Goal: Check status: Check status

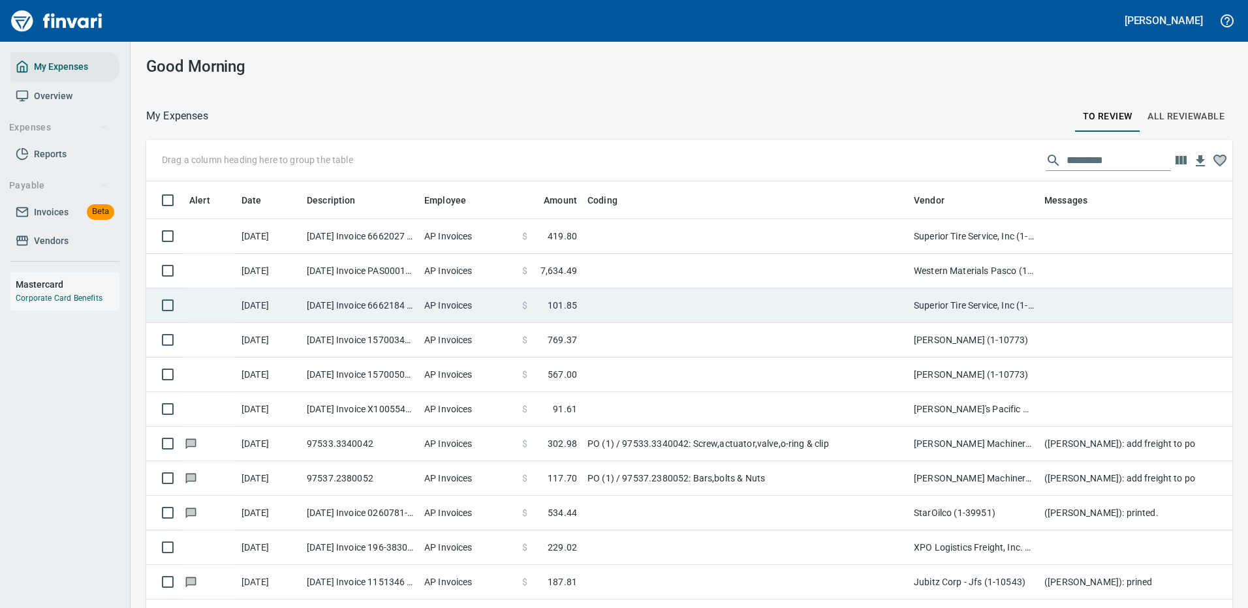
scroll to position [1, 1]
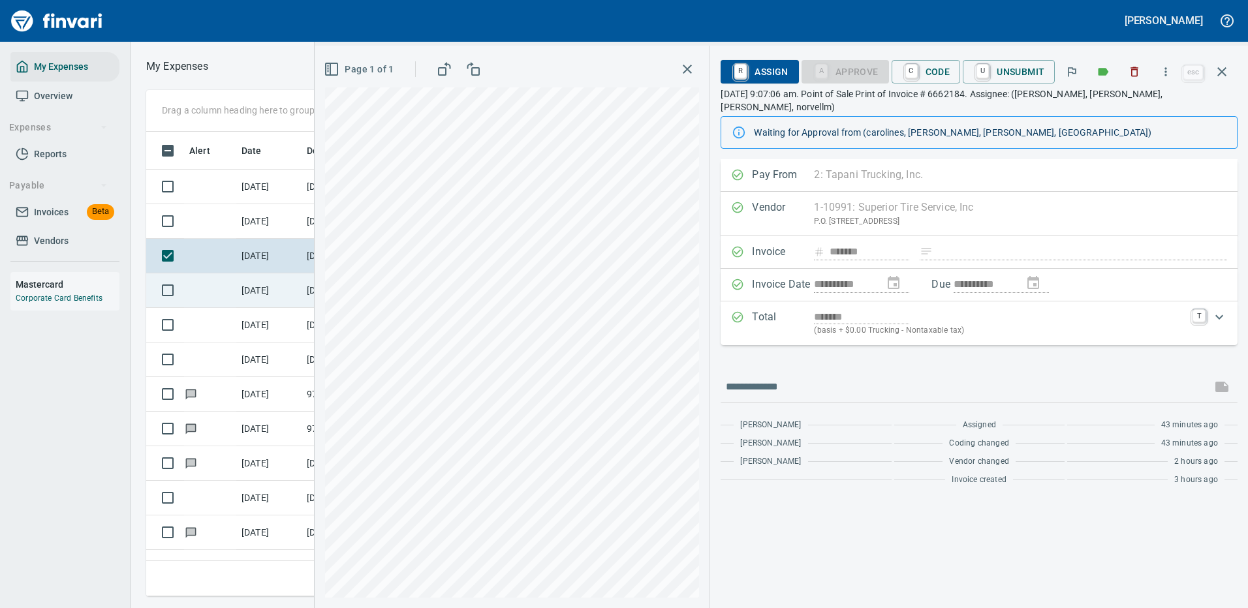
scroll to position [445, 740]
click at [1224, 69] on icon "button" at bounding box center [1221, 71] width 9 height 9
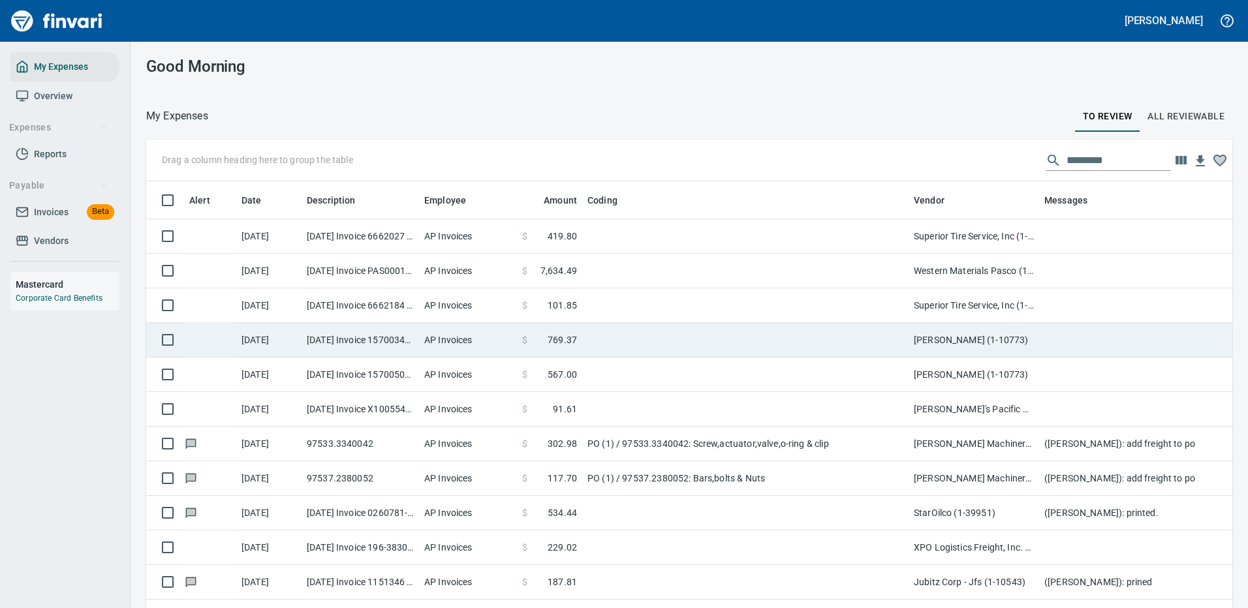
scroll to position [445, 1048]
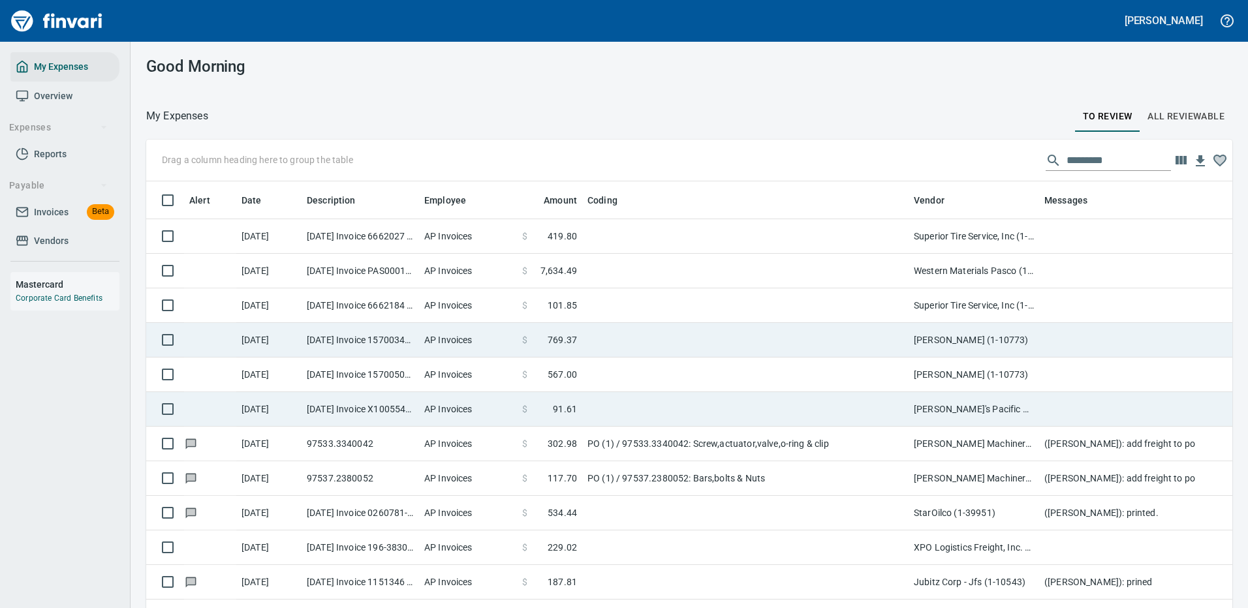
click at [798, 405] on td at bounding box center [745, 409] width 326 height 35
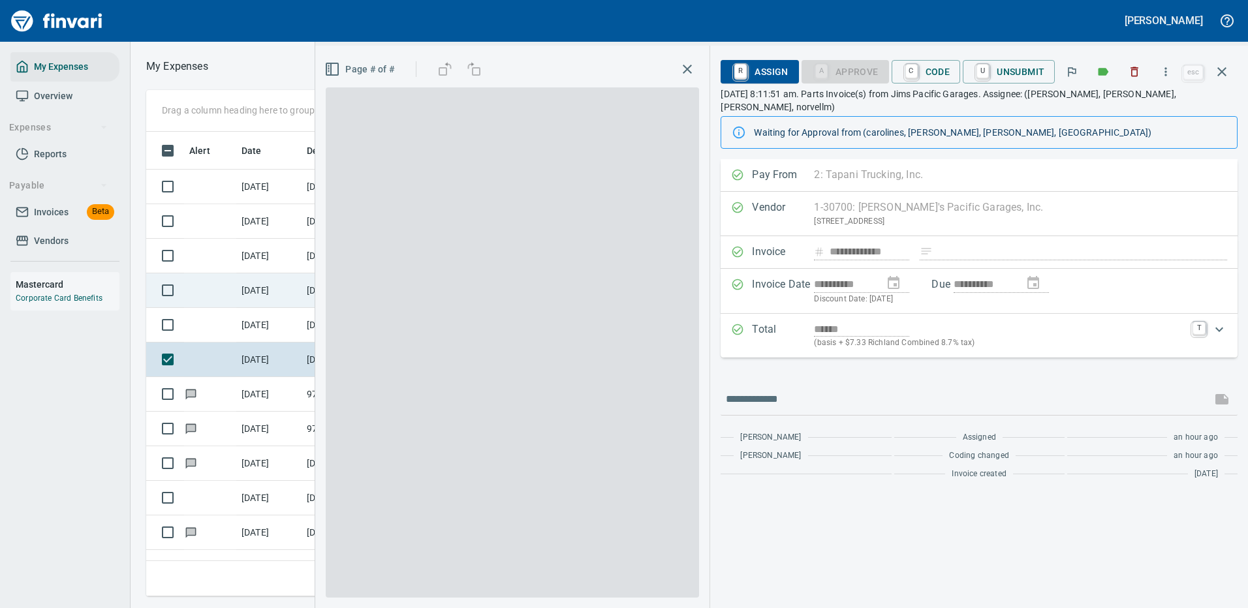
scroll to position [445, 740]
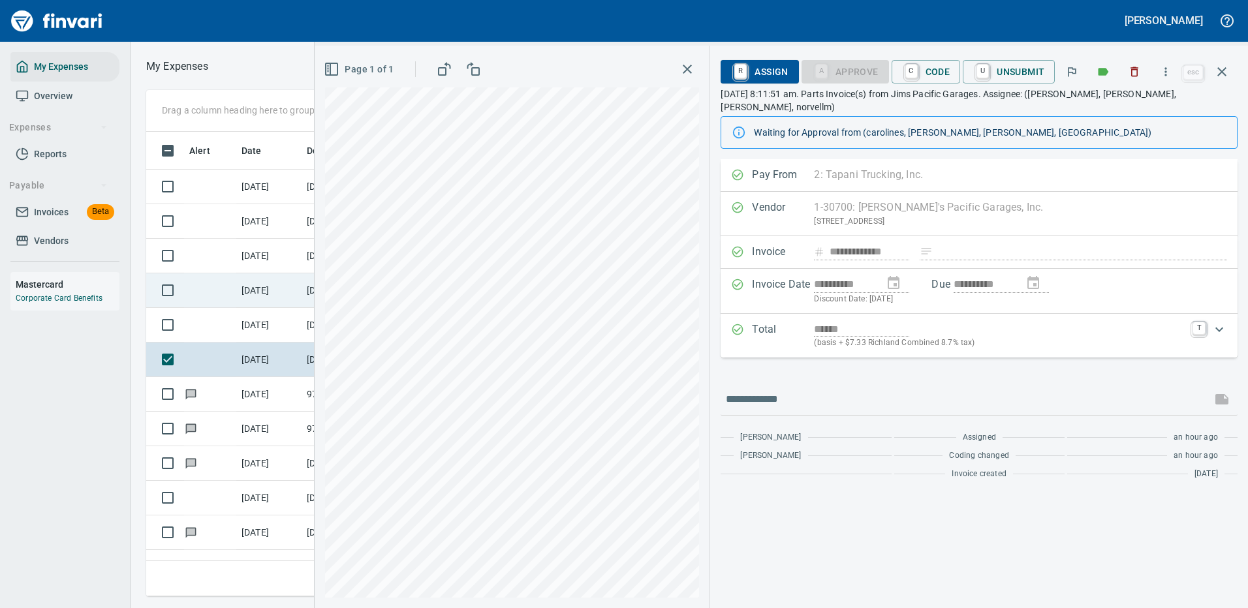
type input "*******"
type input "******"
click at [1224, 70] on icon "button" at bounding box center [1222, 72] width 16 height 16
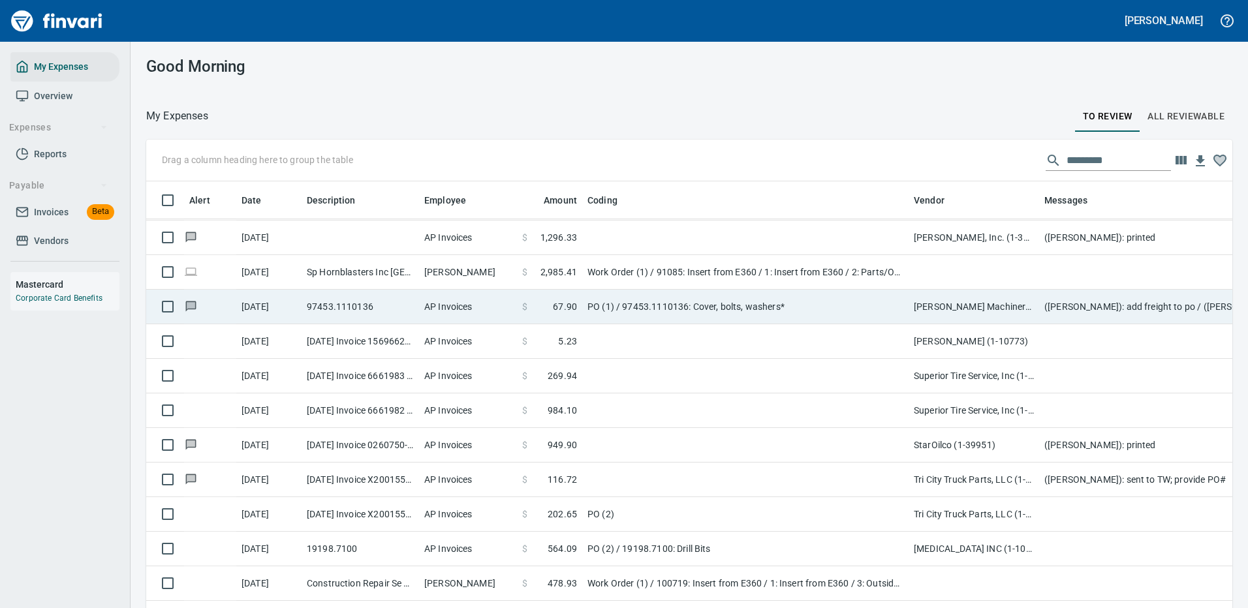
scroll to position [653, 0]
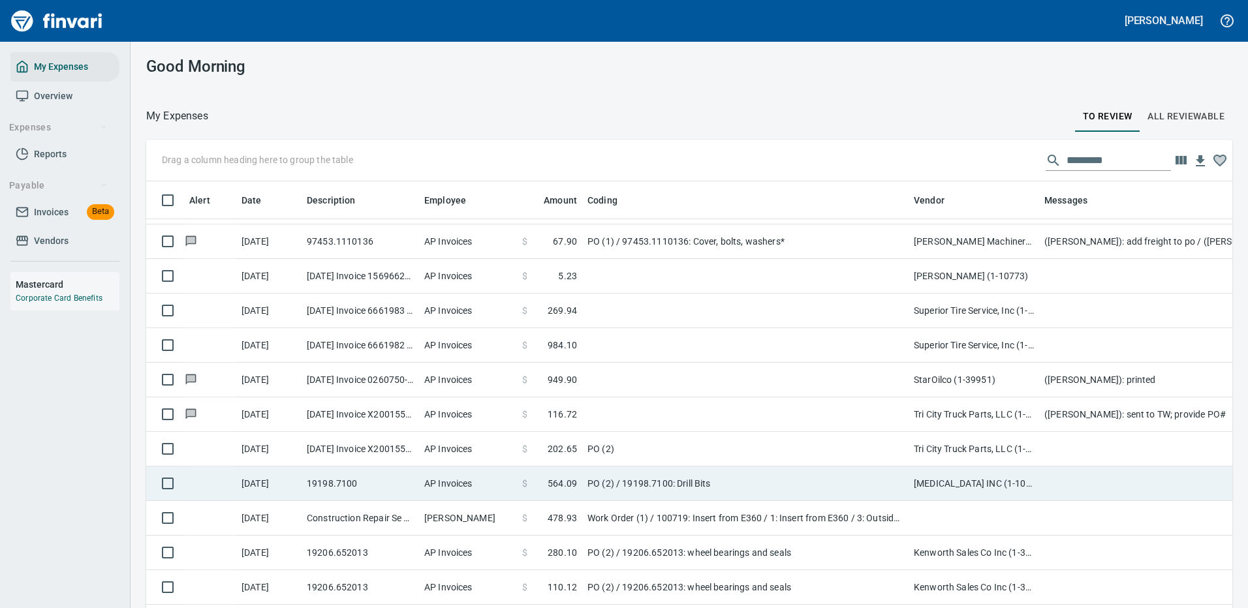
click at [743, 478] on td "PO (2) / 19198.7100: Drill Bits" at bounding box center [745, 484] width 326 height 35
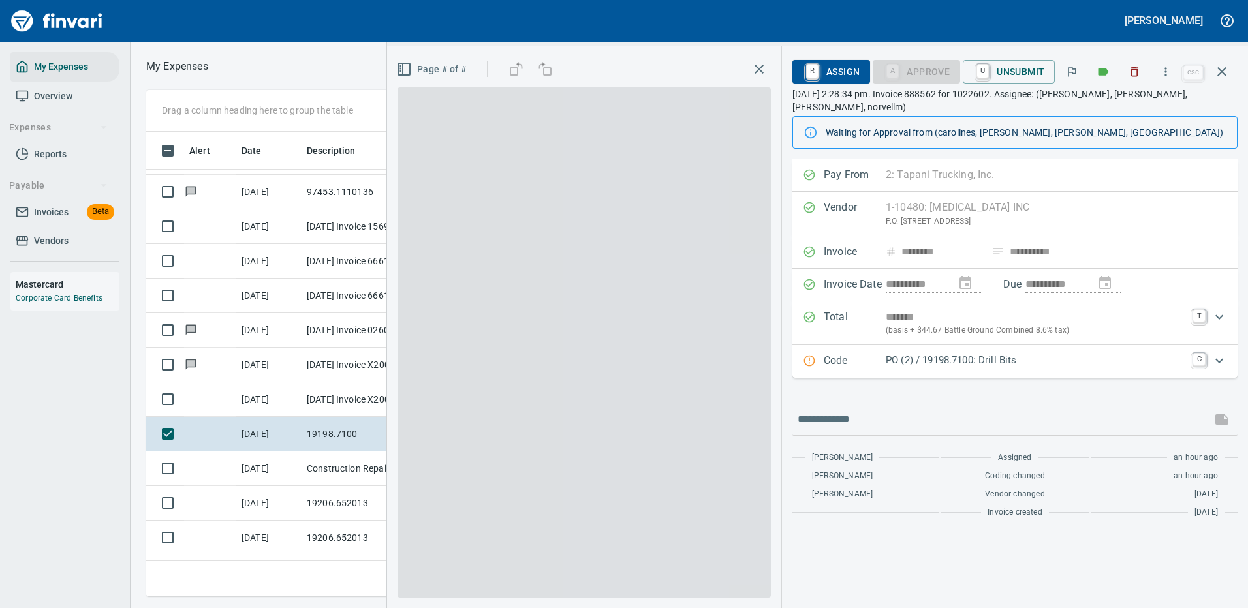
scroll to position [445, 740]
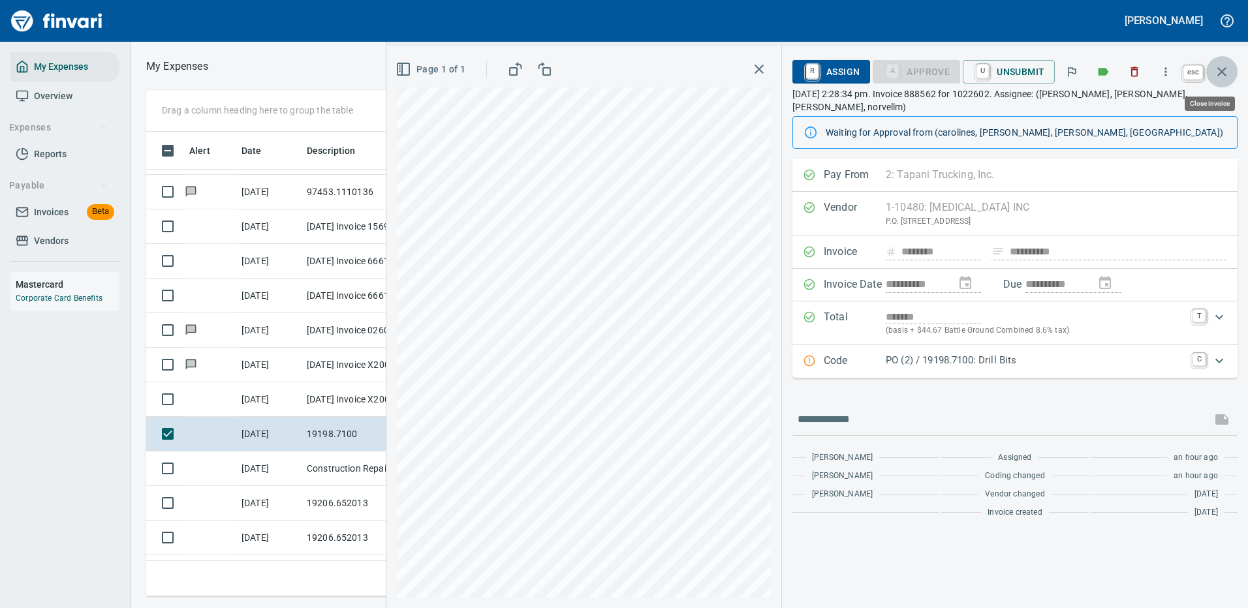
click at [1223, 68] on icon "button" at bounding box center [1222, 72] width 16 height 16
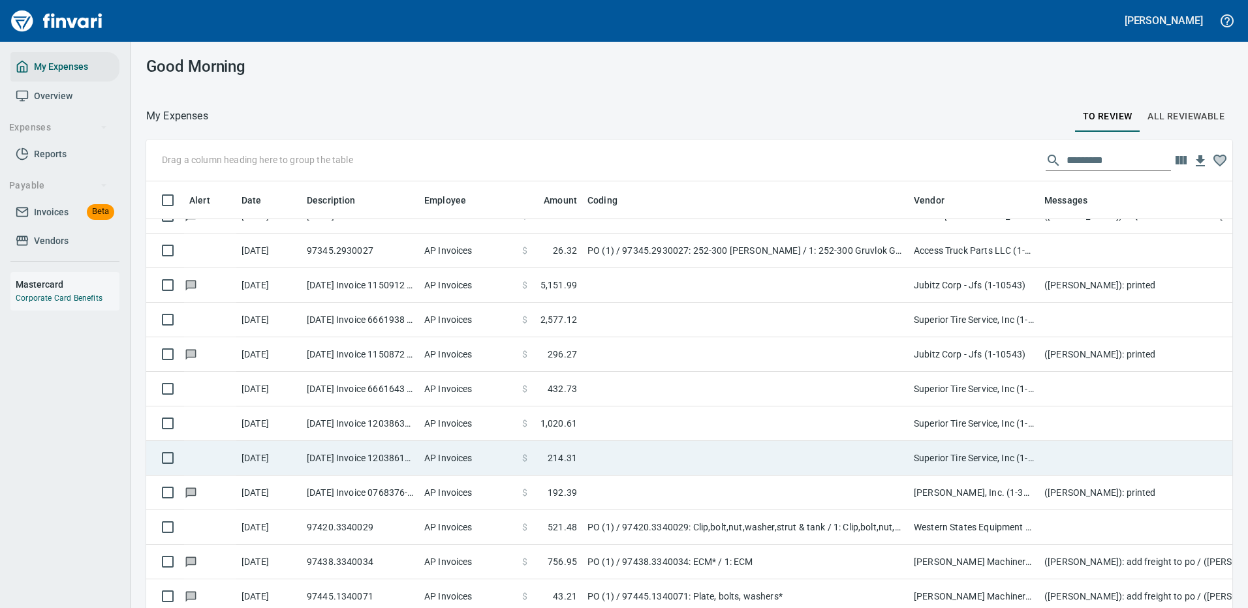
scroll to position [1893, 0]
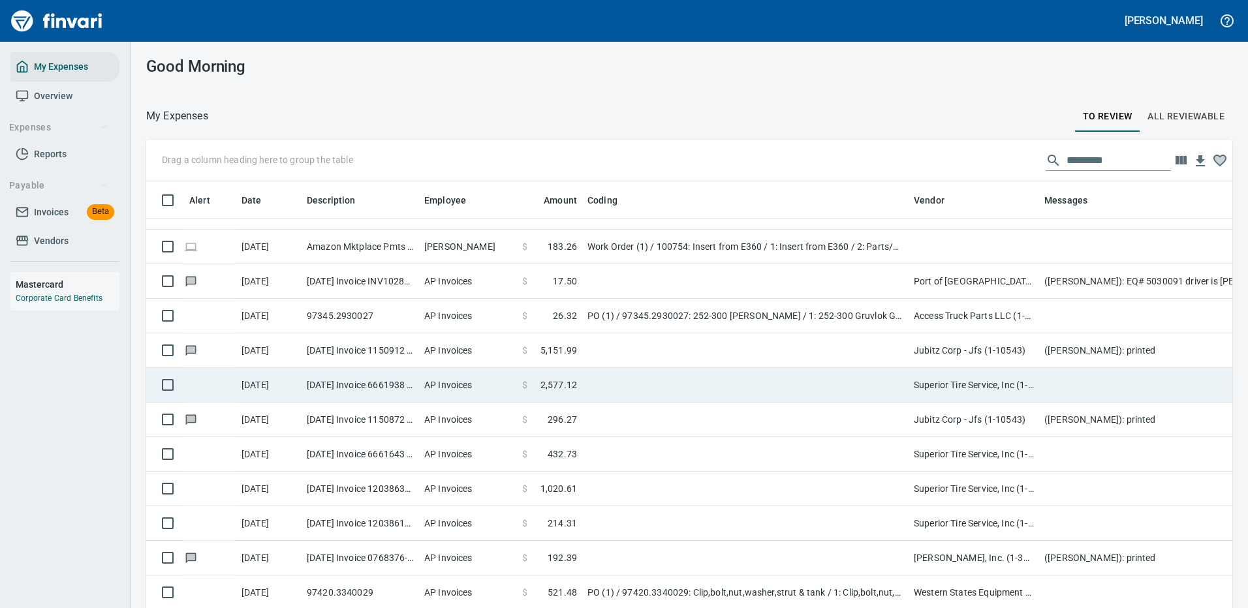
click at [730, 368] on td at bounding box center [745, 385] width 326 height 35
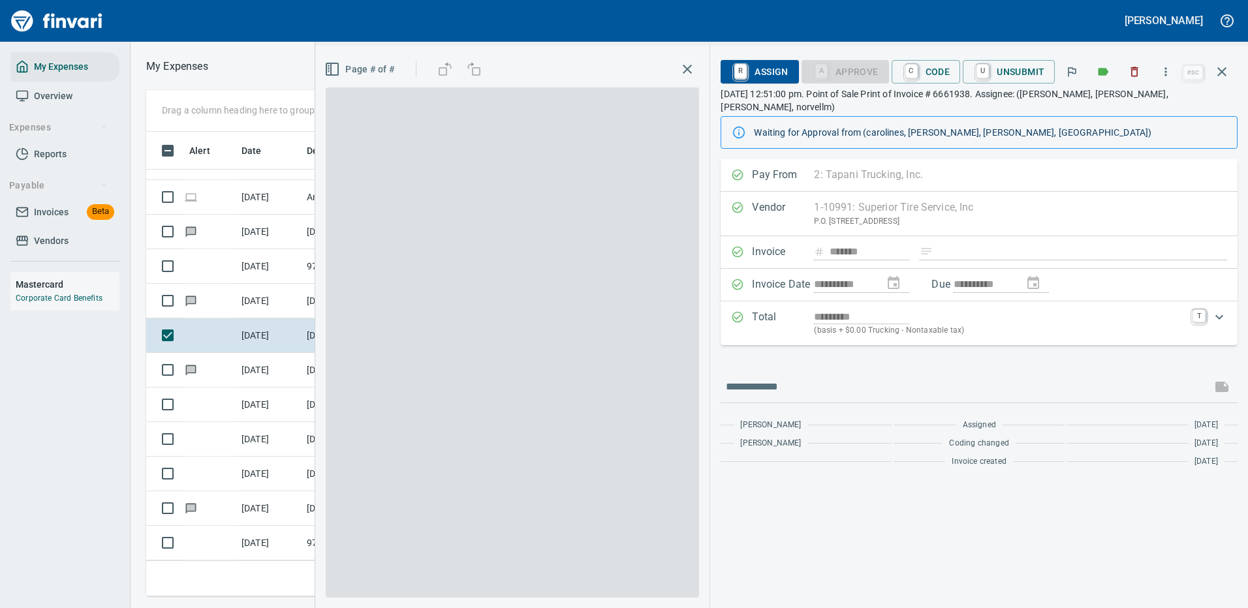
scroll to position [445, 740]
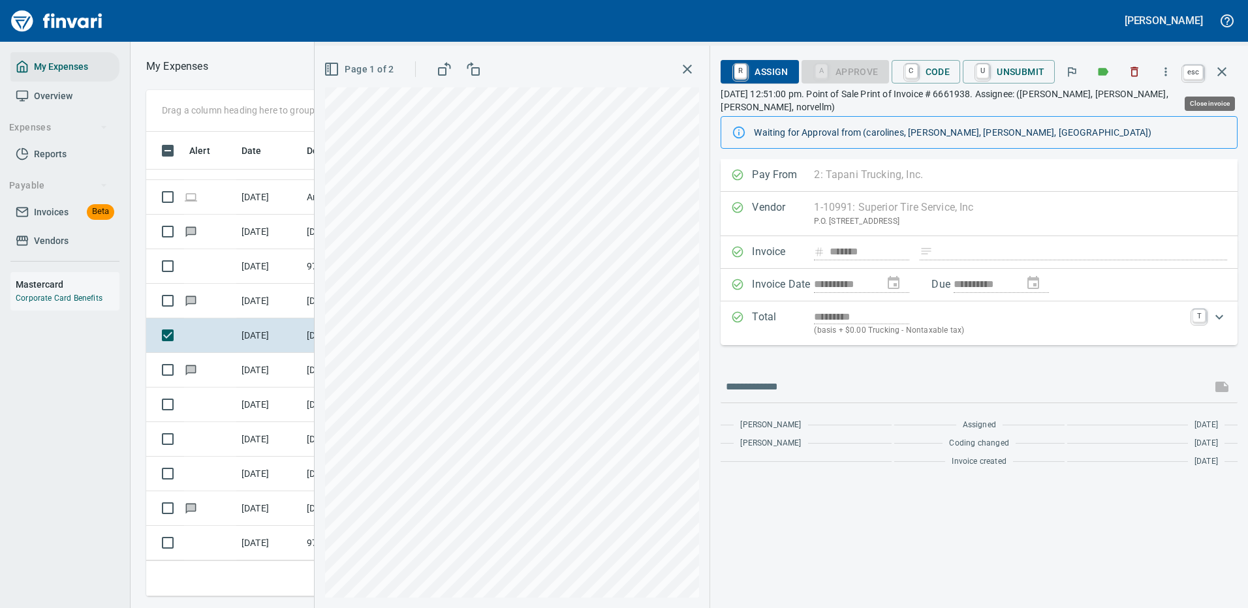
click at [1222, 67] on icon "button" at bounding box center [1222, 72] width 16 height 16
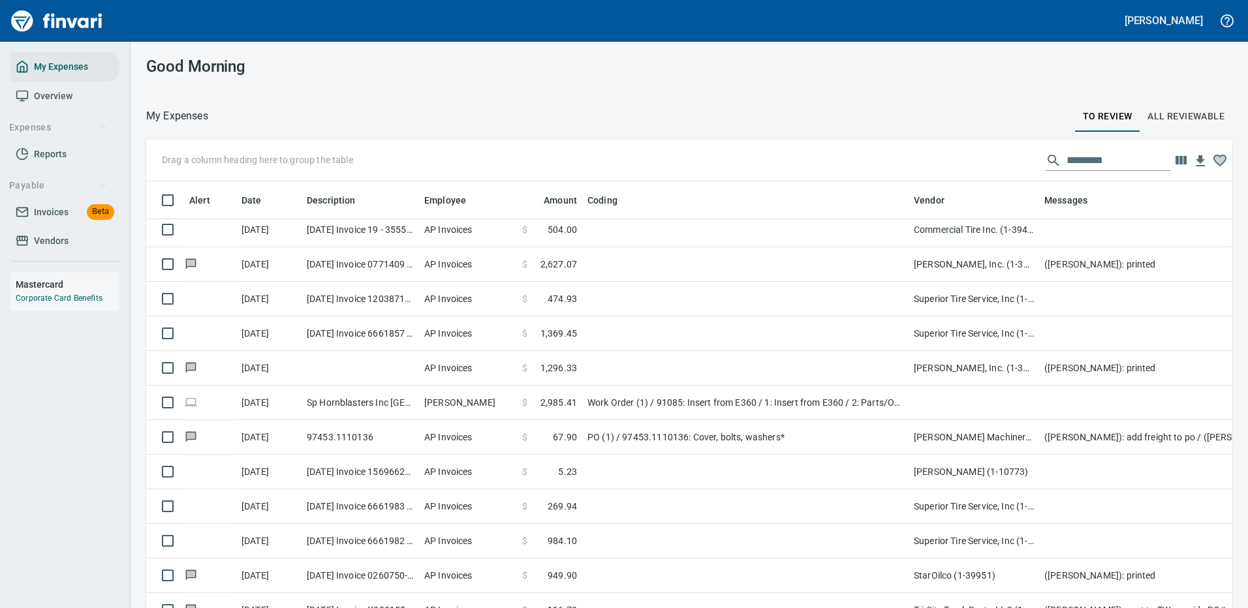
scroll to position [522, 0]
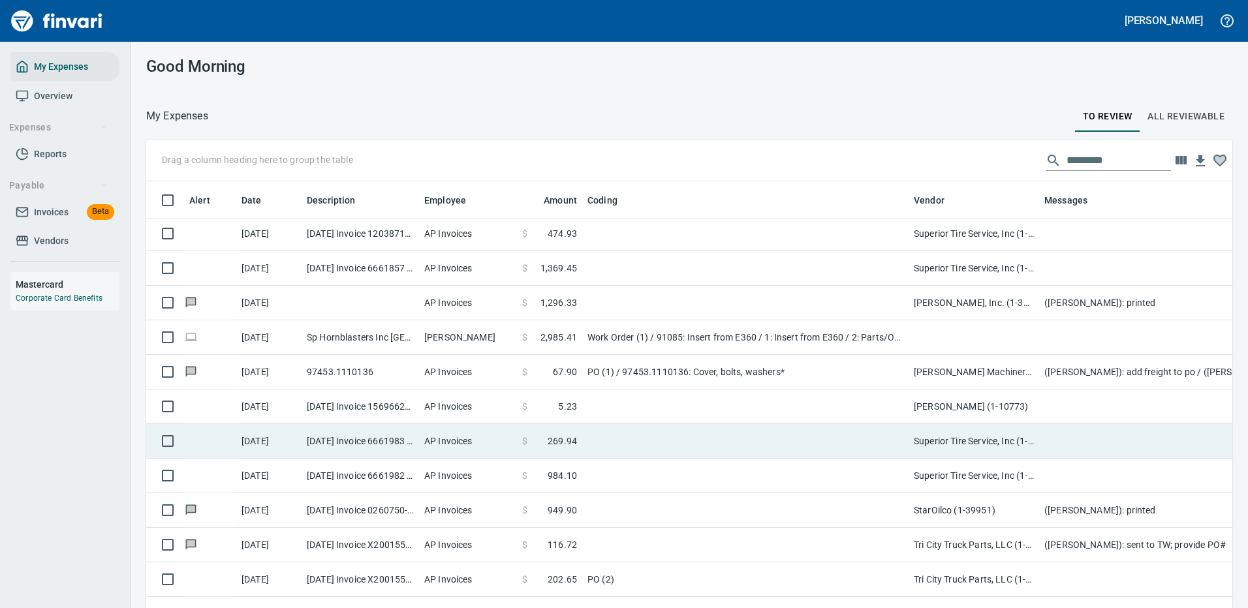
click at [639, 403] on td at bounding box center [745, 407] width 326 height 35
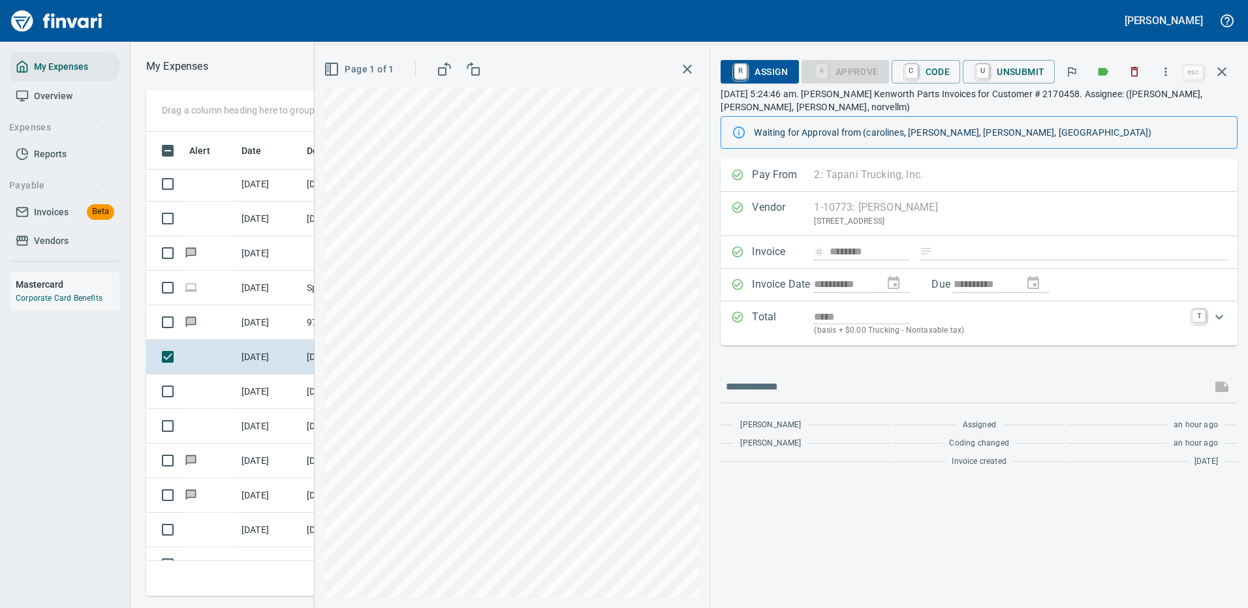
scroll to position [445, 740]
